Goal: Transaction & Acquisition: Purchase product/service

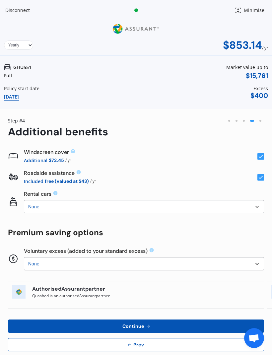
scroll to position [4, 0]
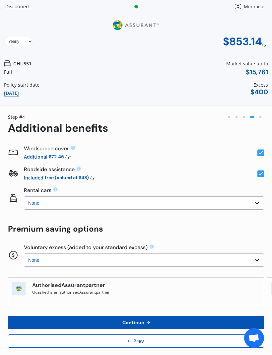
click at [141, 321] on span "Continue" at bounding box center [133, 322] width 24 height 5
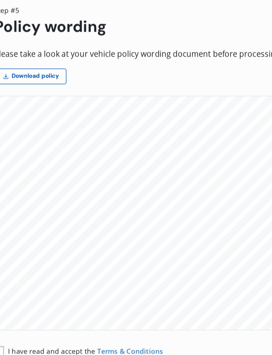
scroll to position [667, 0]
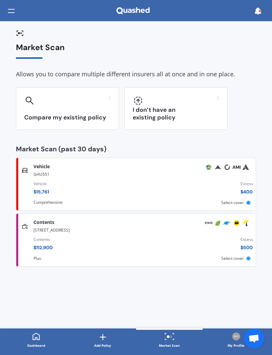
click at [41, 173] on div "GHU551" at bounding box center [145, 174] width 222 height 8
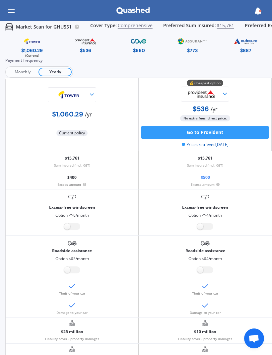
click at [191, 46] on img at bounding box center [192, 42] width 31 height 12
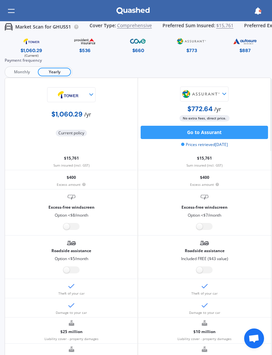
scroll to position [0, 1]
click at [213, 129] on button "Go to Assurant" at bounding box center [204, 132] width 127 height 13
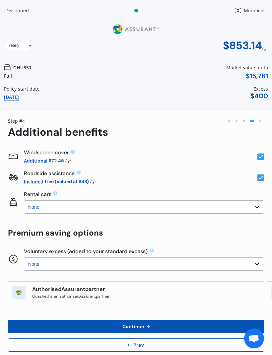
scroll to position [0, 0]
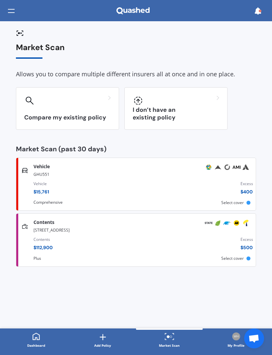
click at [223, 183] on div "Vehicle $ 15,761 Excess $ 400" at bounding box center [144, 189] width 220 height 23
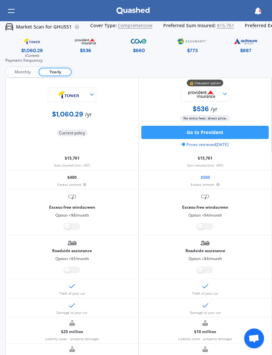
click at [196, 42] on img at bounding box center [192, 42] width 31 height 12
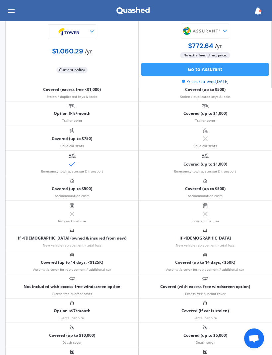
scroll to position [319, 0]
